Goal: Transaction & Acquisition: Purchase product/service

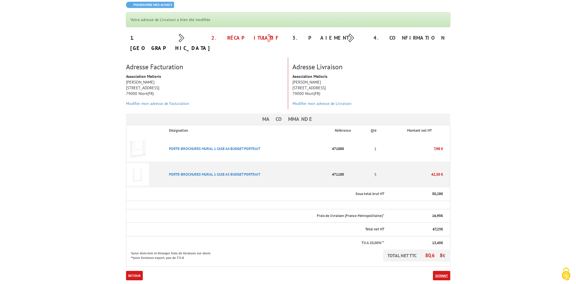
click at [444, 270] on link "Suivant" at bounding box center [441, 274] width 17 height 9
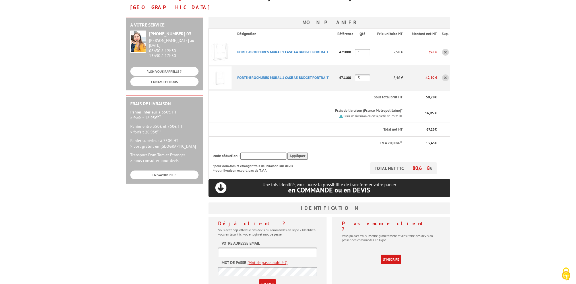
scroll to position [85, 0]
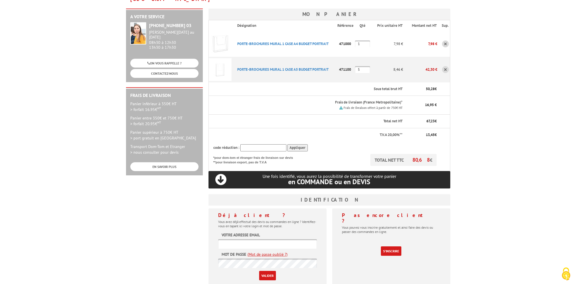
type input "adorbe@melioris.fr"
click at [265, 270] on input "Valider" at bounding box center [267, 274] width 17 height 9
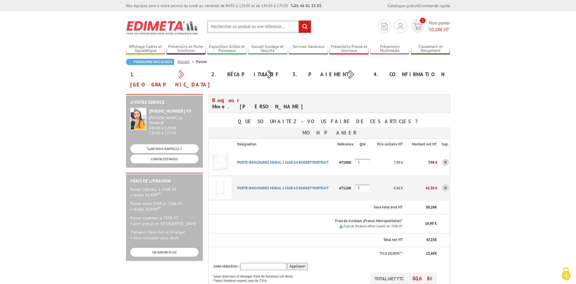
scroll to position [142, 0]
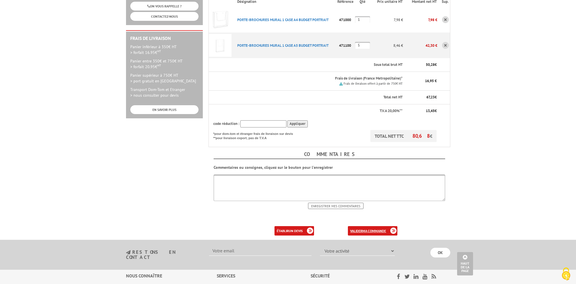
click at [369, 228] on b "ma commande" at bounding box center [375, 230] width 24 height 4
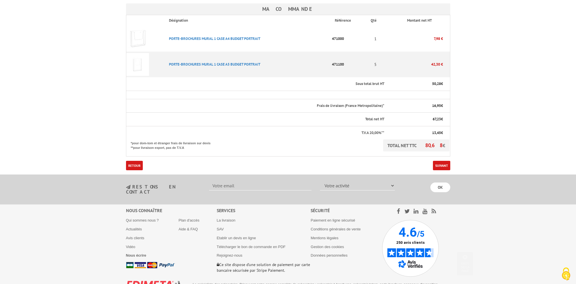
scroll to position [154, 0]
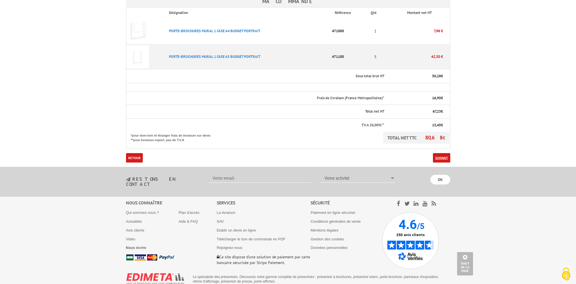
click at [440, 153] on link "Suivant" at bounding box center [441, 157] width 17 height 9
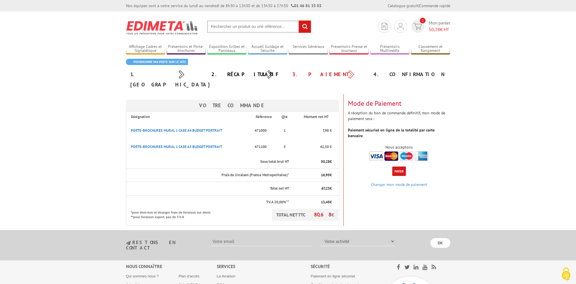
click at [401, 166] on button "Payer" at bounding box center [400, 170] width 14 height 9
